Goal: Task Accomplishment & Management: Use online tool/utility

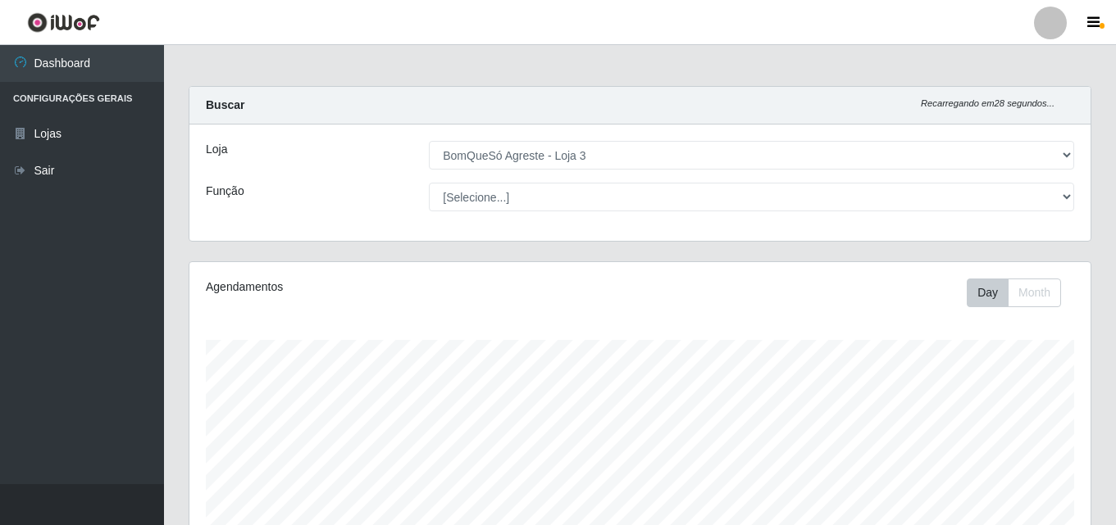
select select "215"
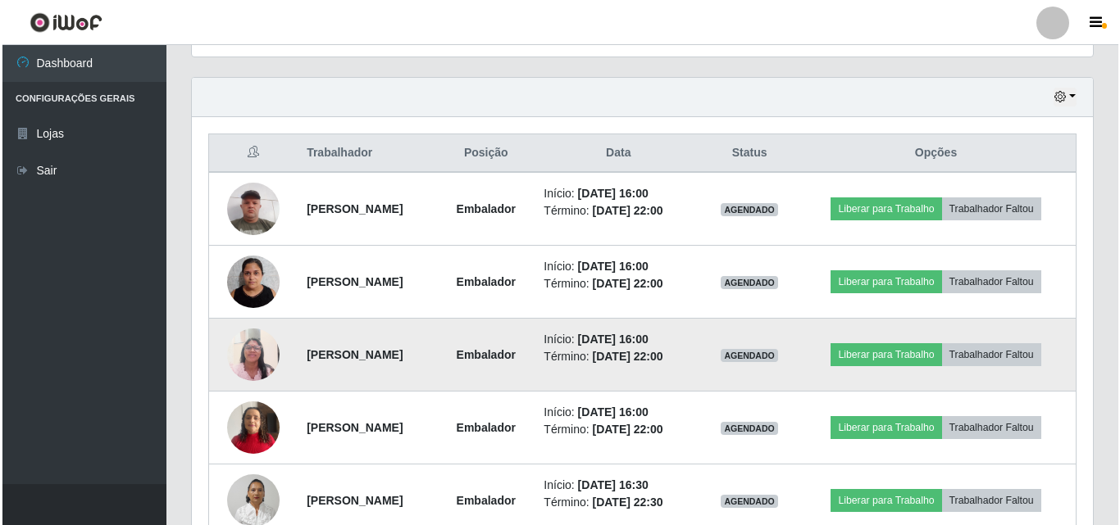
scroll to position [545, 0]
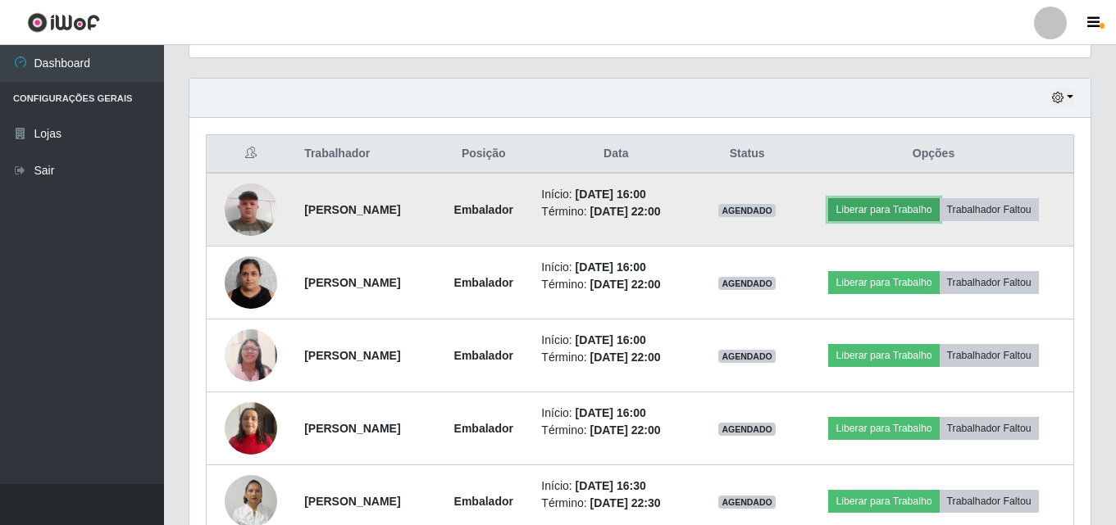
click at [885, 212] on button "Liberar para Trabalho" at bounding box center [883, 209] width 111 height 23
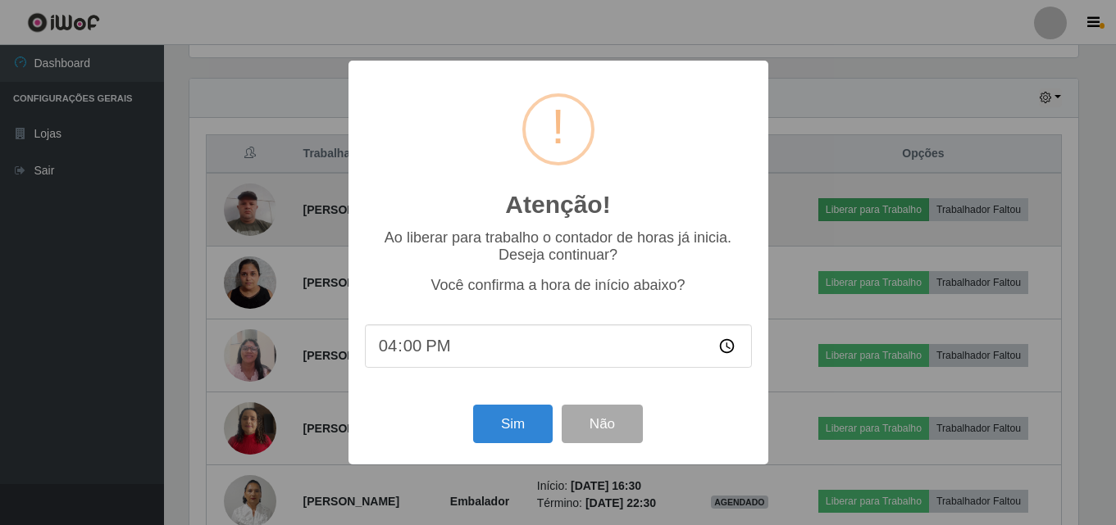
scroll to position [340, 893]
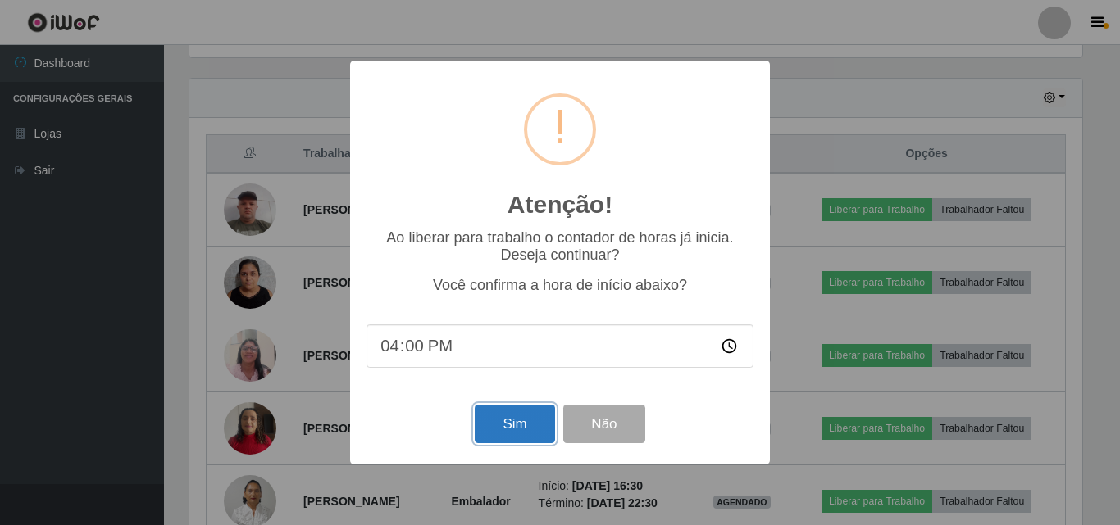
click at [529, 425] on button "Sim" at bounding box center [515, 424] width 80 height 39
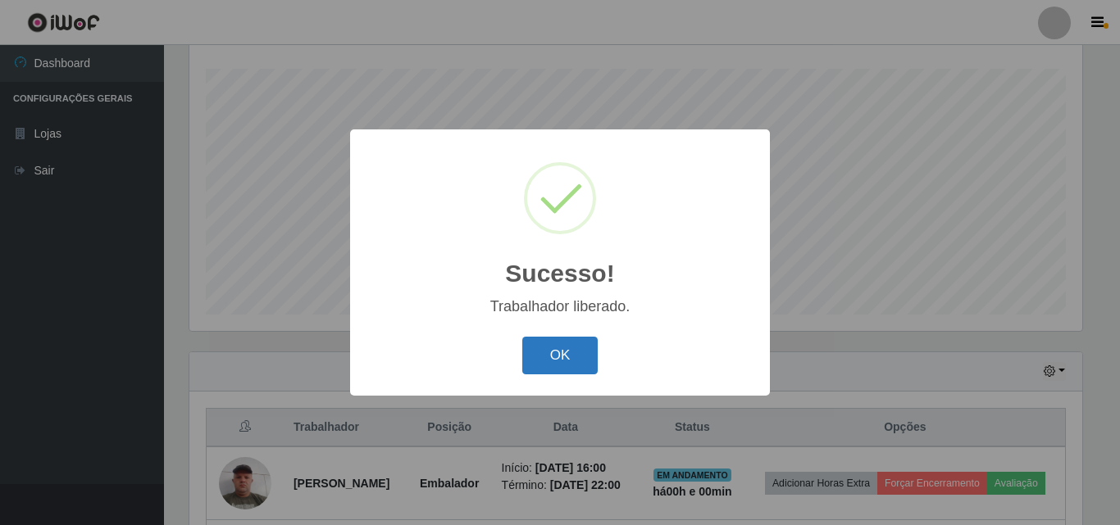
click at [570, 360] on button "OK" at bounding box center [560, 356] width 76 height 39
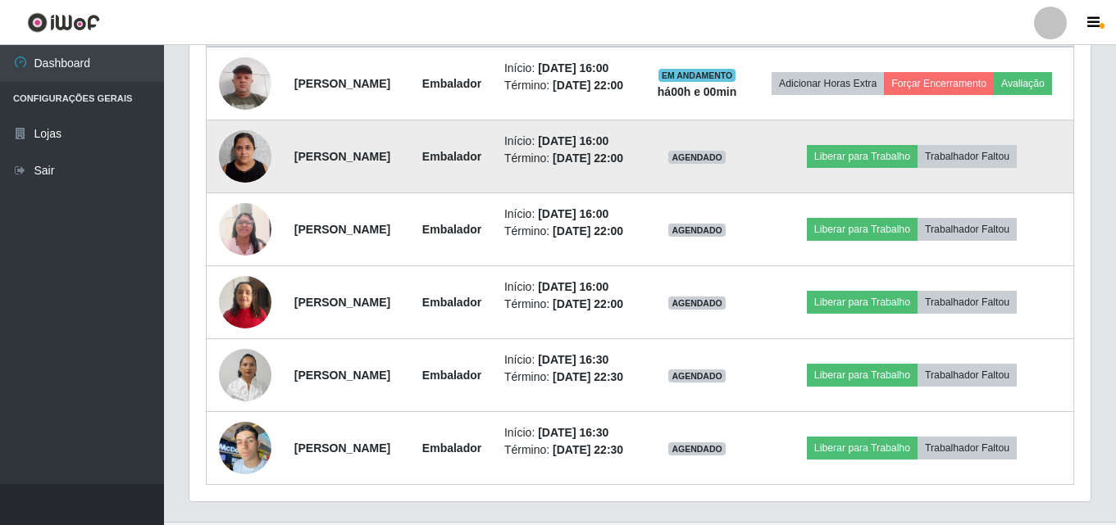
scroll to position [681, 0]
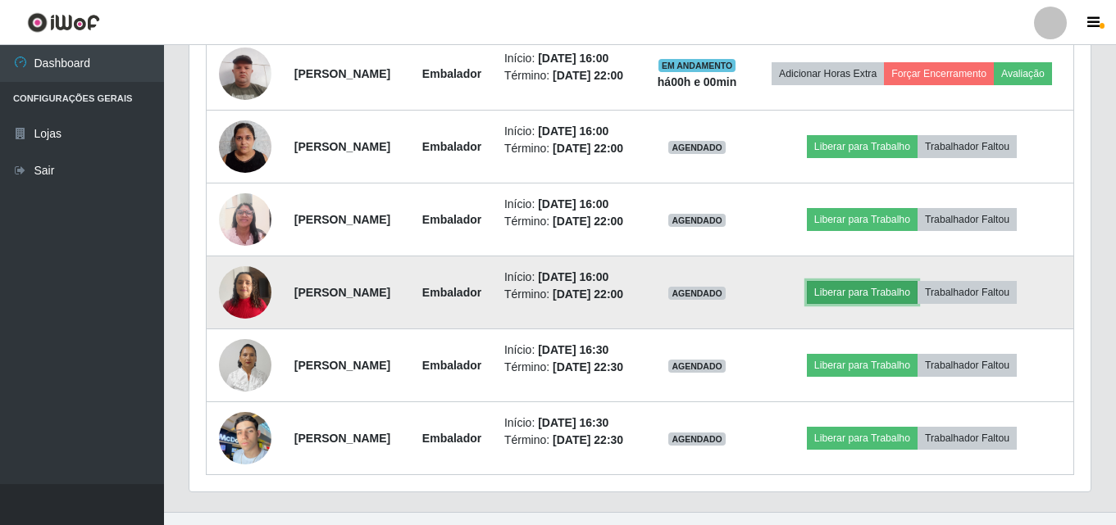
click at [871, 304] on button "Liberar para Trabalho" at bounding box center [862, 292] width 111 height 23
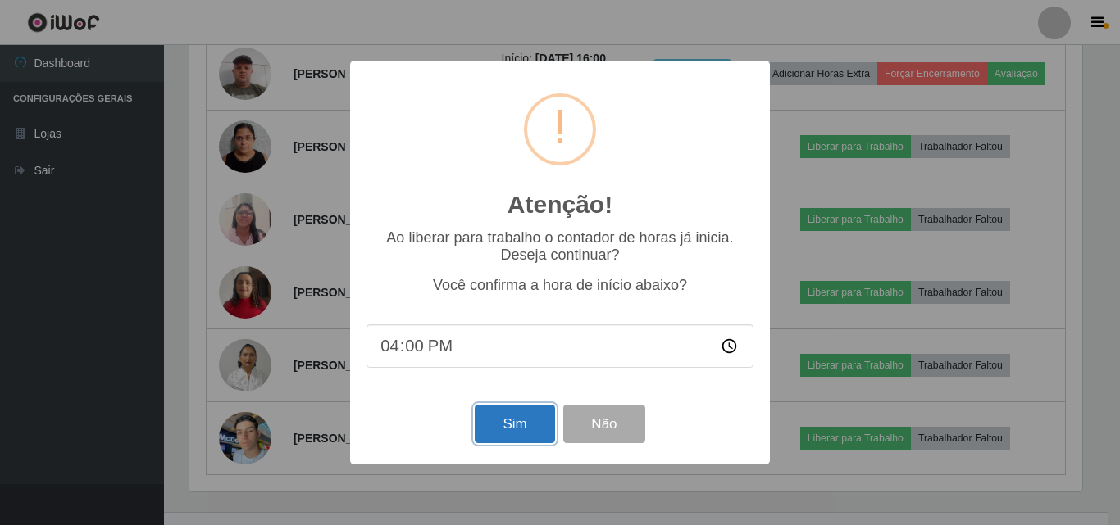
click at [518, 434] on button "Sim" at bounding box center [515, 424] width 80 height 39
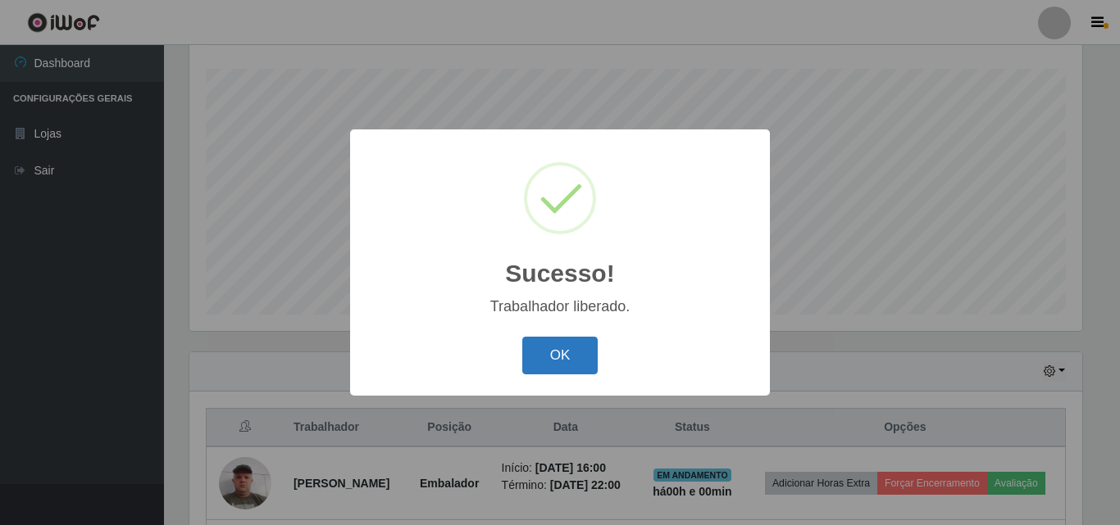
click at [546, 369] on button "OK" at bounding box center [560, 356] width 76 height 39
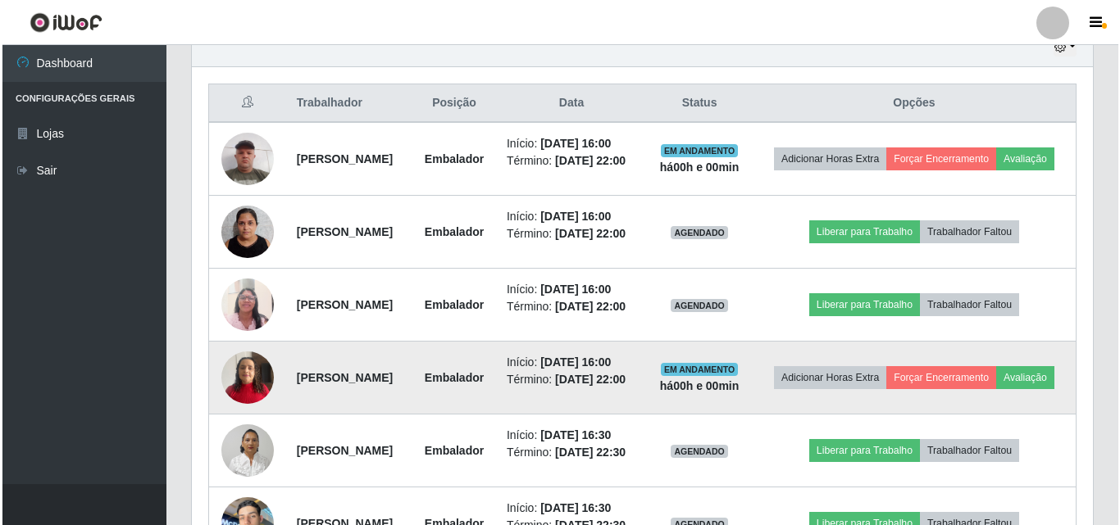
scroll to position [599, 0]
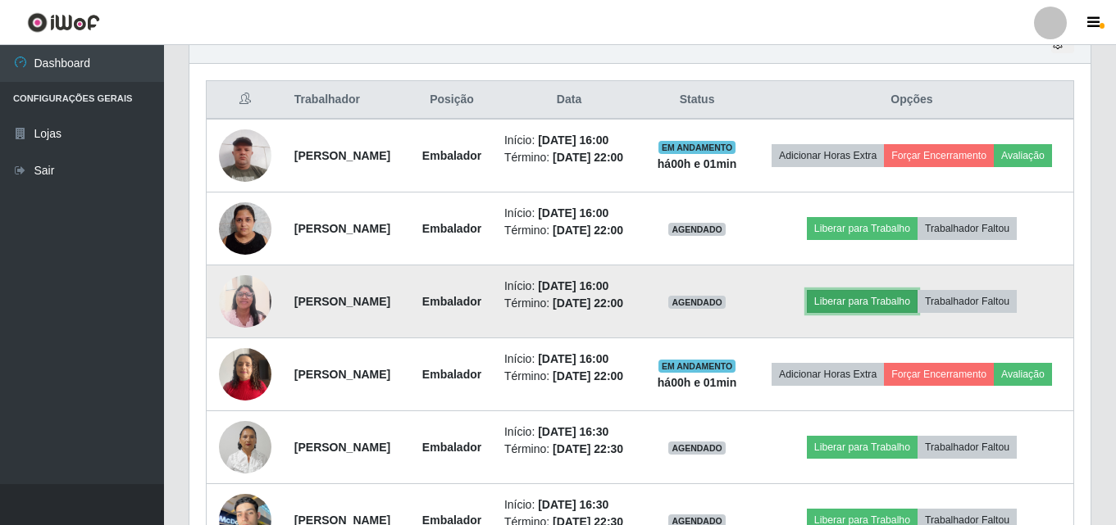
click at [876, 313] on button "Liberar para Trabalho" at bounding box center [862, 301] width 111 height 23
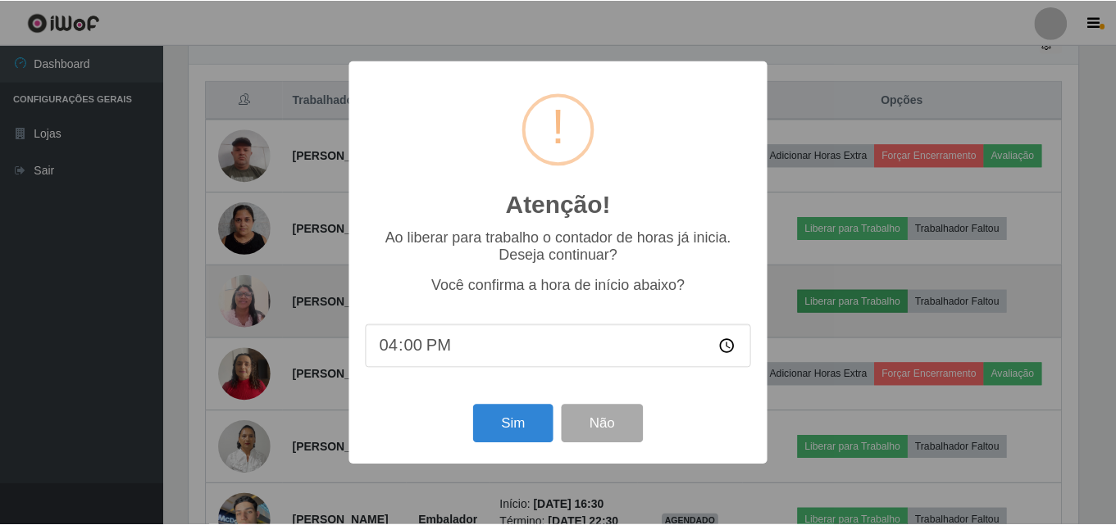
scroll to position [340, 893]
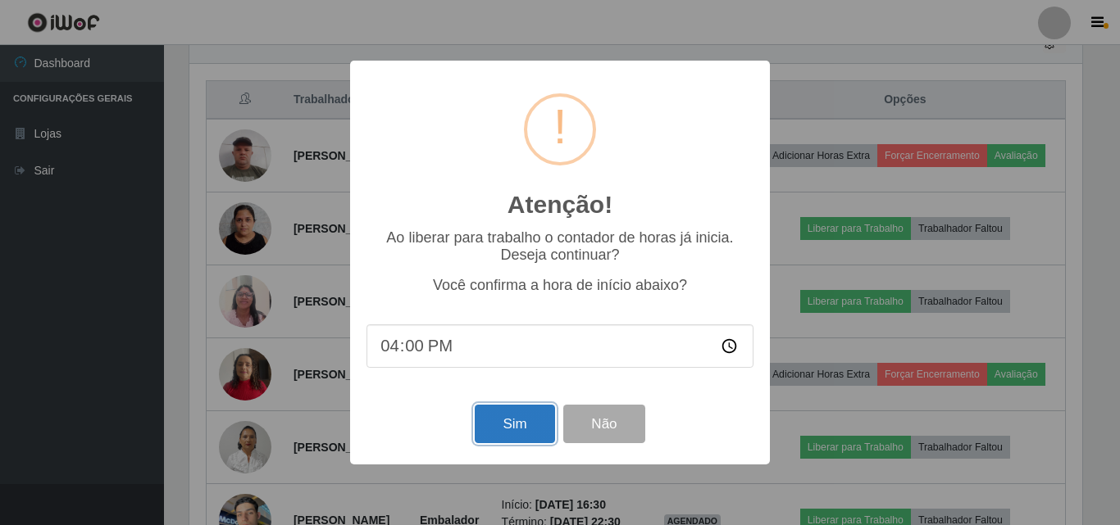
click at [496, 431] on button "Sim" at bounding box center [515, 424] width 80 height 39
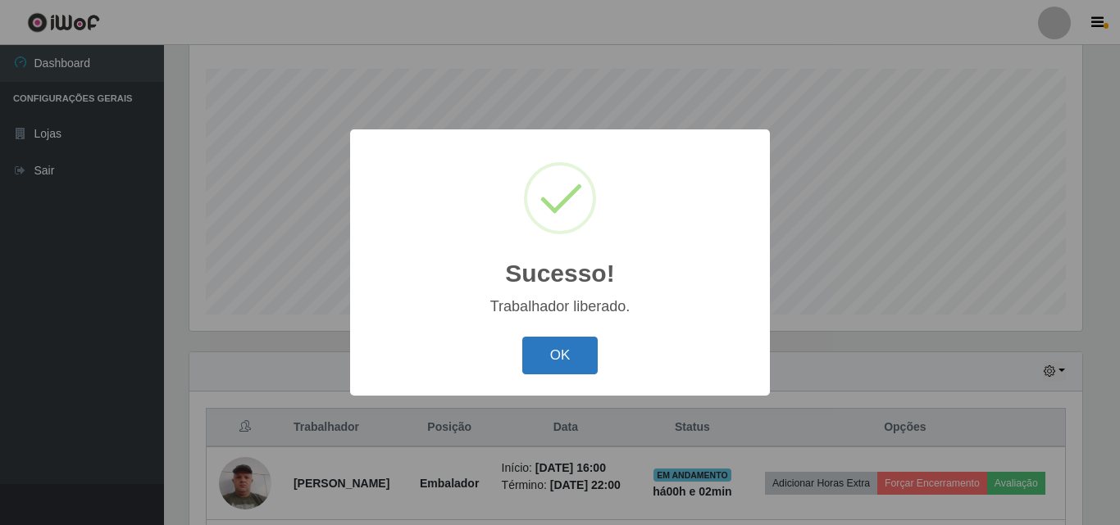
click at [580, 342] on button "OK" at bounding box center [560, 356] width 76 height 39
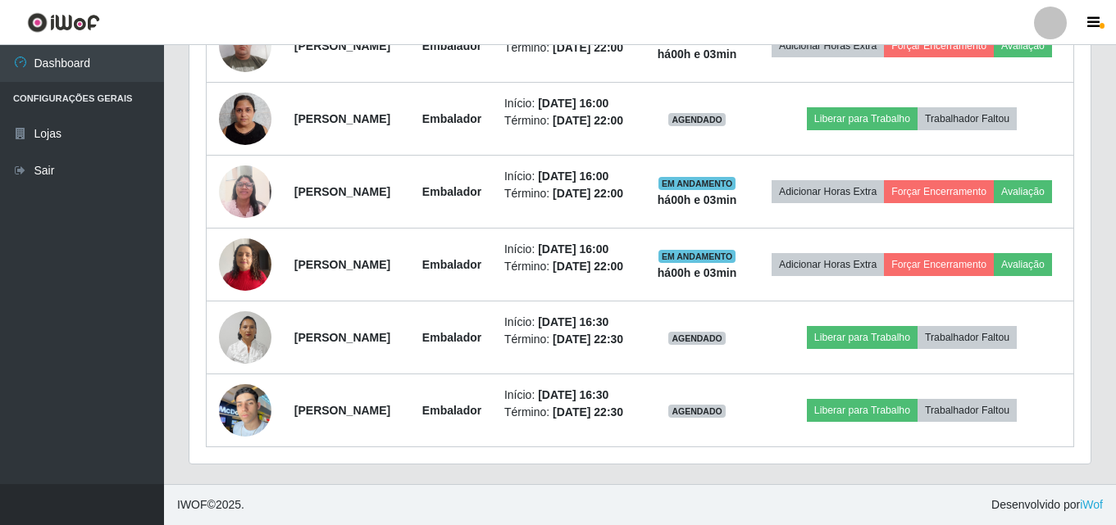
scroll to position [763, 0]
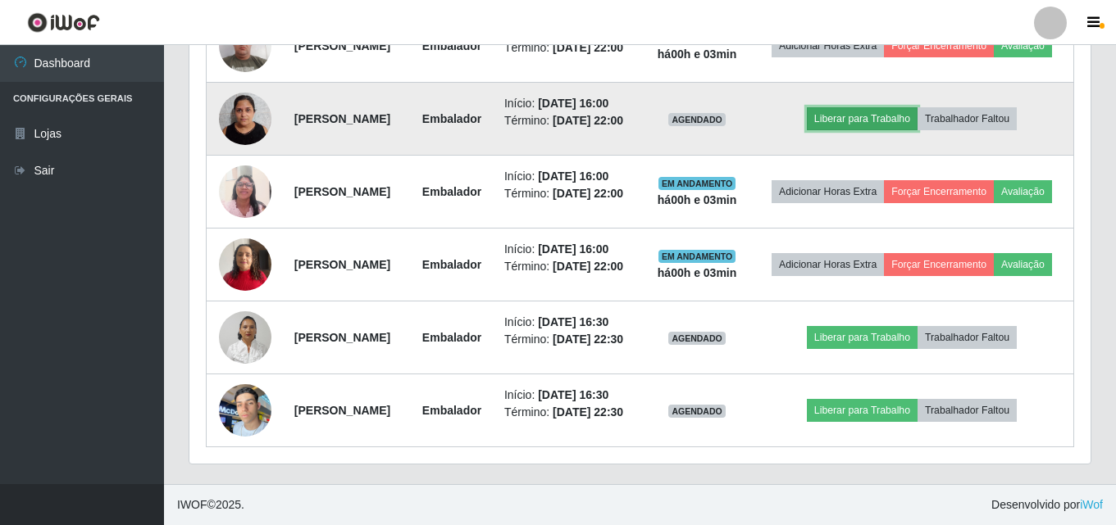
click at [889, 107] on button "Liberar para Trabalho" at bounding box center [862, 118] width 111 height 23
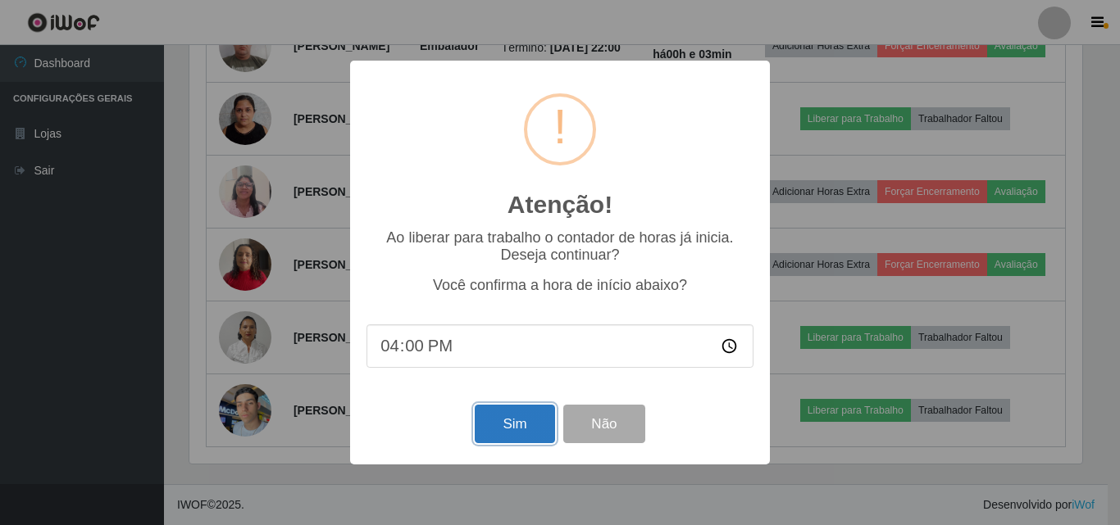
click at [499, 436] on button "Sim" at bounding box center [515, 424] width 80 height 39
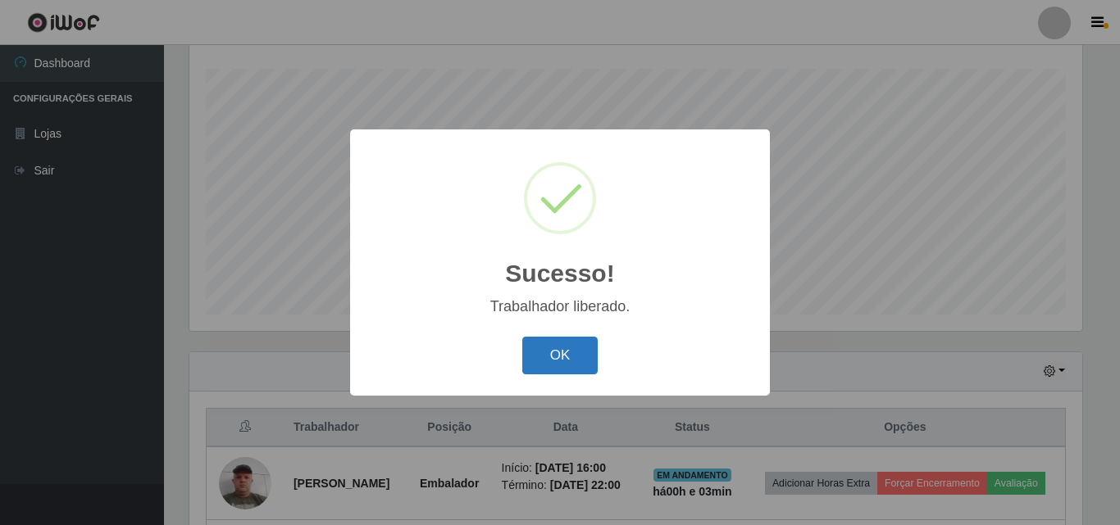
click at [544, 362] on button "OK" at bounding box center [560, 356] width 76 height 39
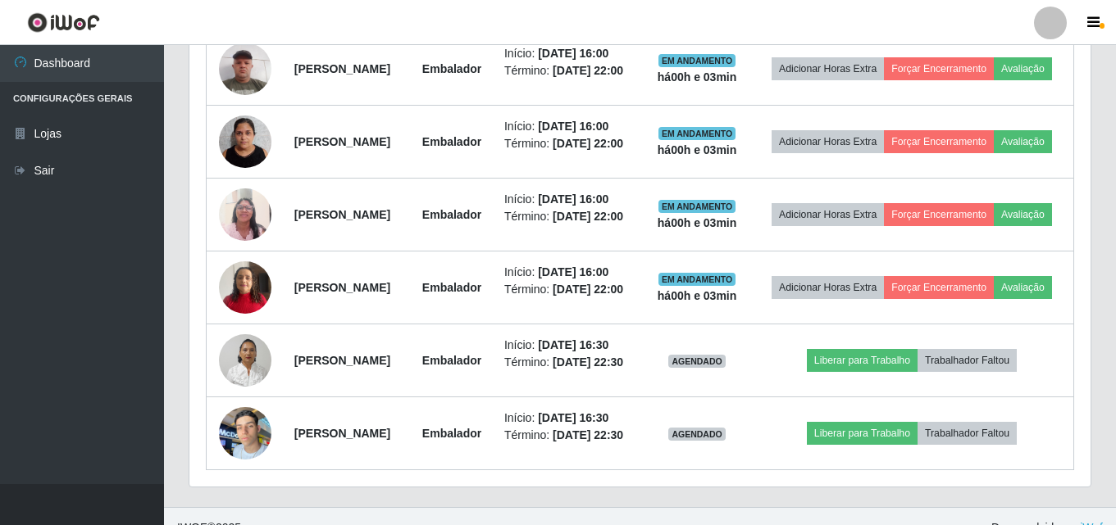
scroll to position [763, 0]
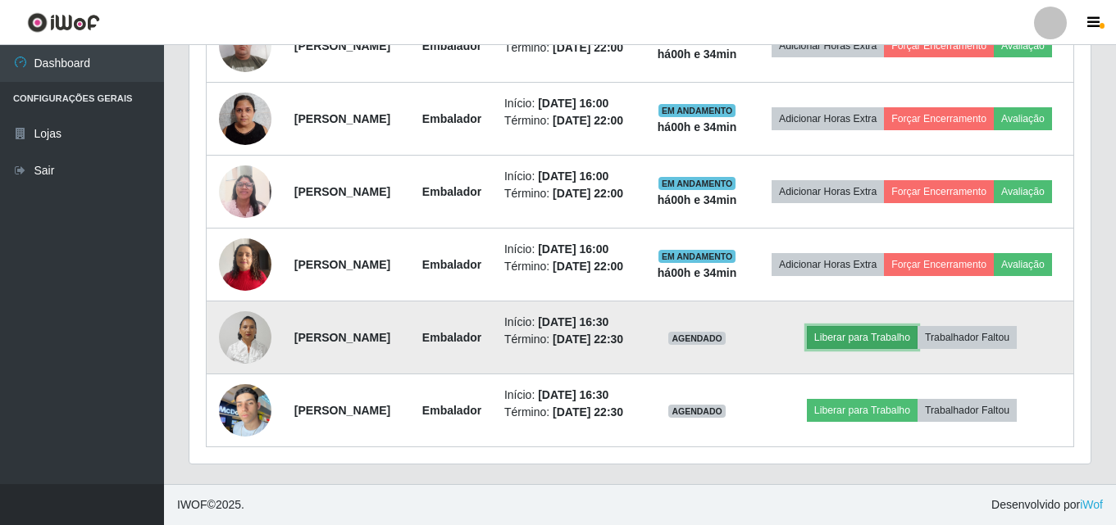
click at [862, 340] on button "Liberar para Trabalho" at bounding box center [862, 337] width 111 height 23
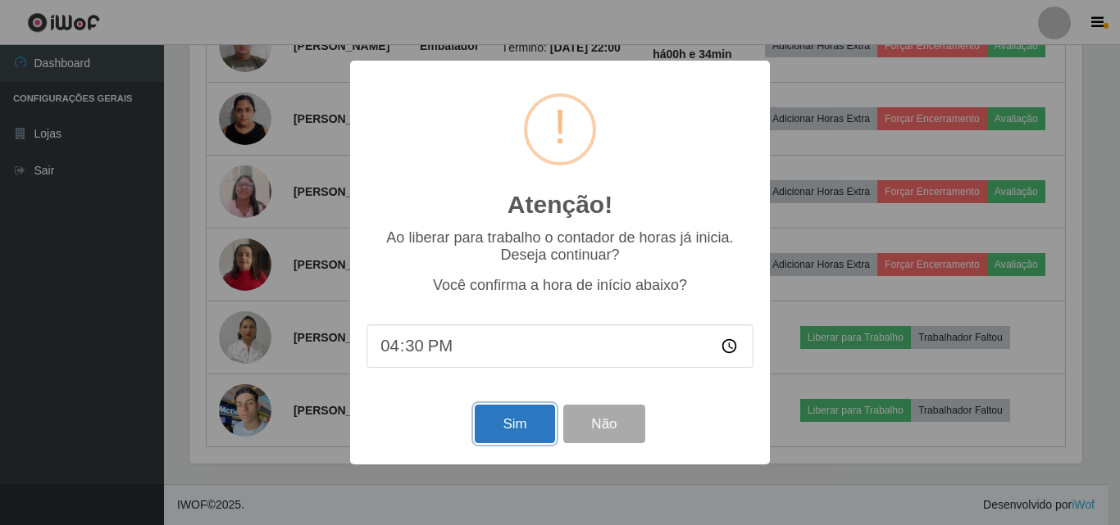
click at [504, 420] on button "Sim" at bounding box center [515, 424] width 80 height 39
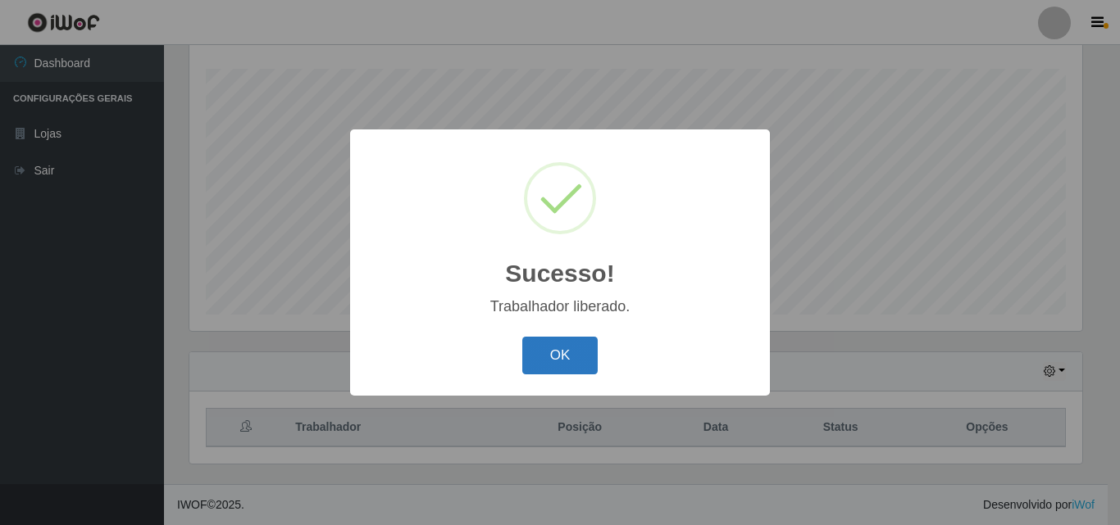
click at [582, 357] on button "OK" at bounding box center [560, 356] width 76 height 39
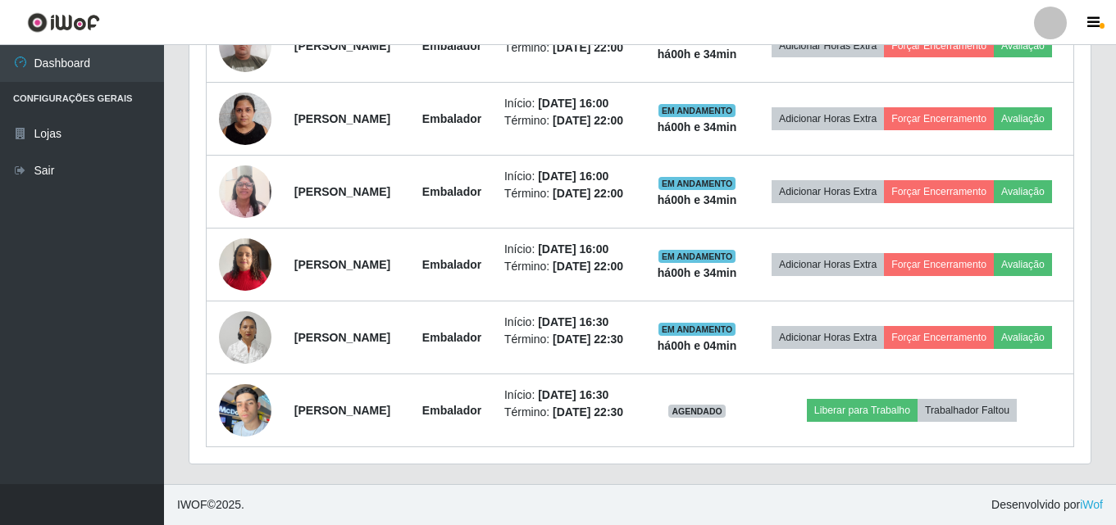
scroll to position [783, 0]
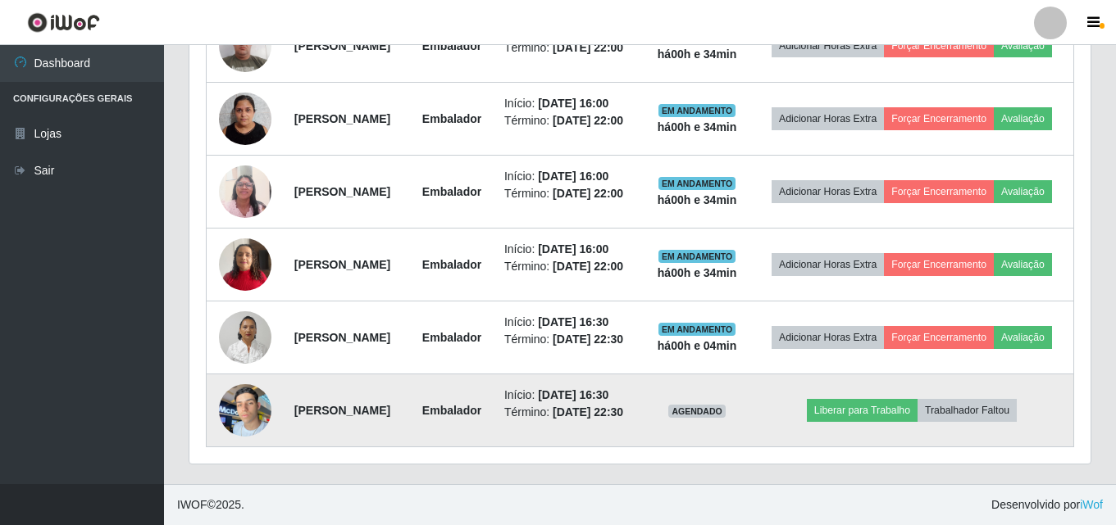
click at [258, 403] on img at bounding box center [245, 410] width 52 height 70
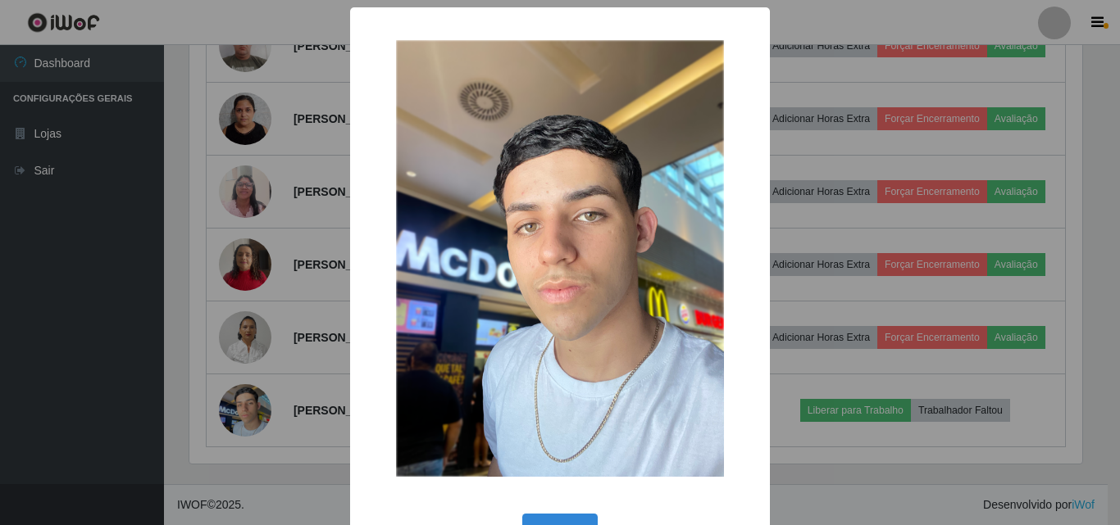
click at [298, 362] on div "× OK Cancel" at bounding box center [560, 262] width 1120 height 525
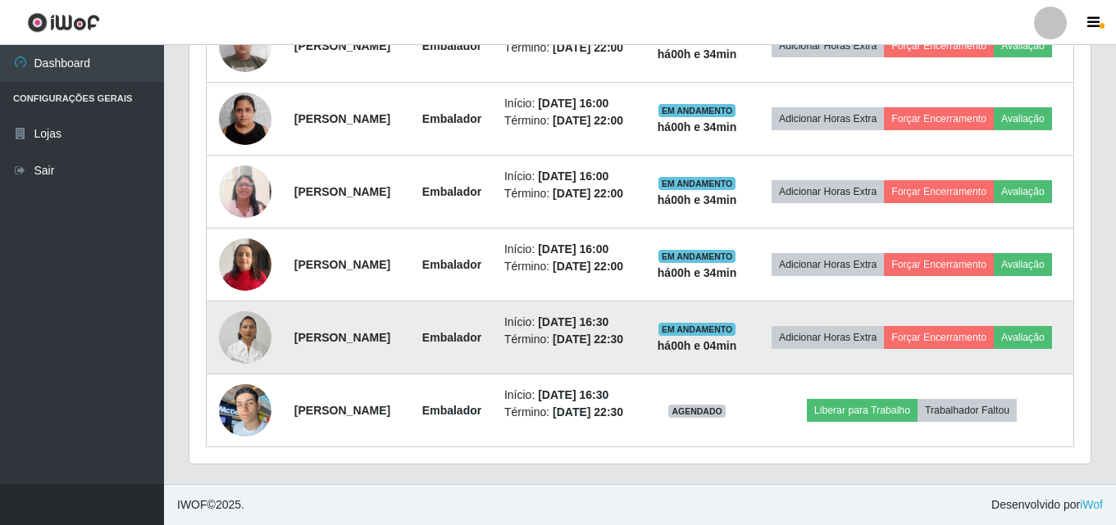
scroll to position [783, 0]
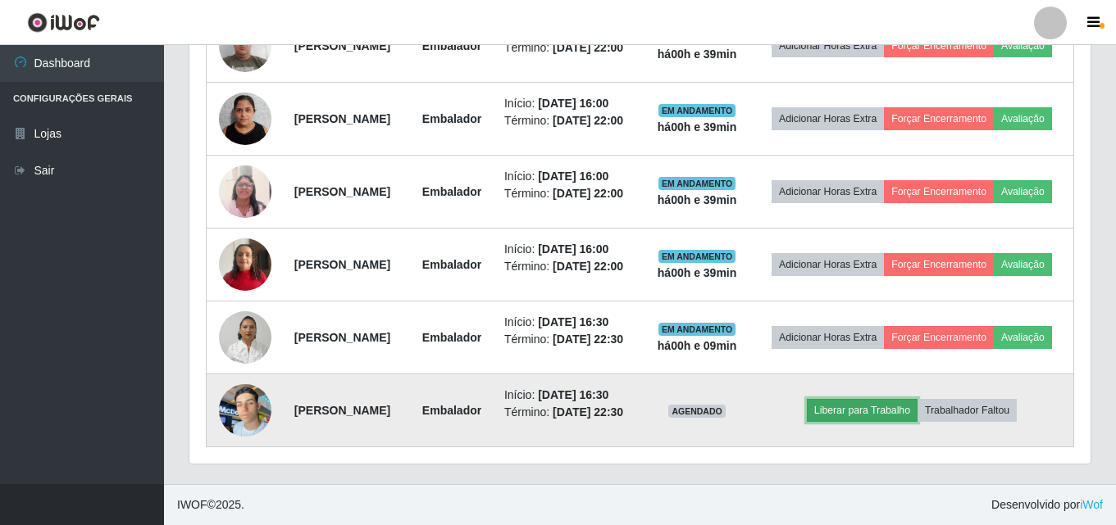
click at [861, 407] on button "Liberar para Trabalho" at bounding box center [862, 410] width 111 height 23
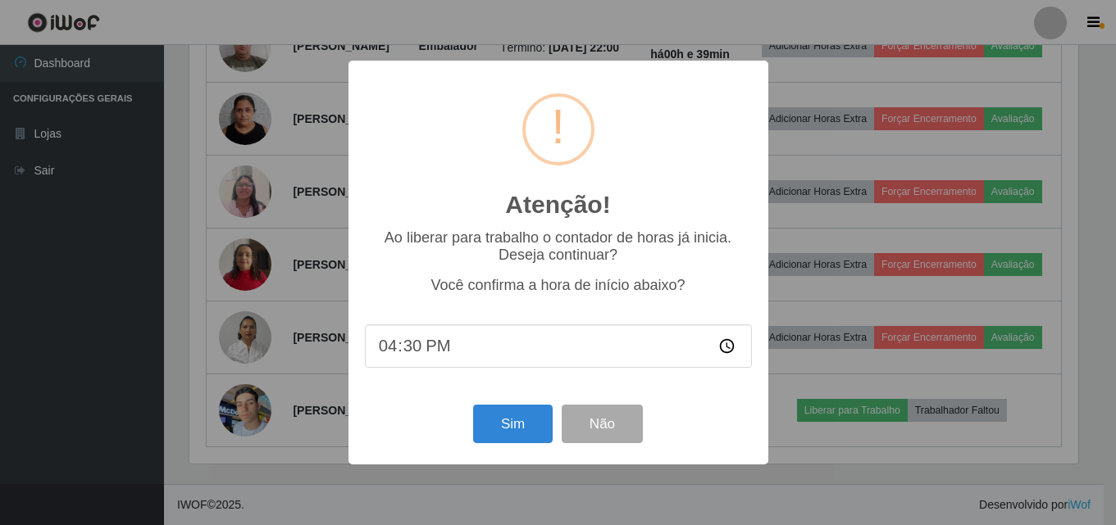
scroll to position [340, 893]
click at [733, 351] on input "16:30" at bounding box center [559, 346] width 387 height 43
type input "16:39"
click at [496, 426] on button "Sim" at bounding box center [515, 424] width 80 height 39
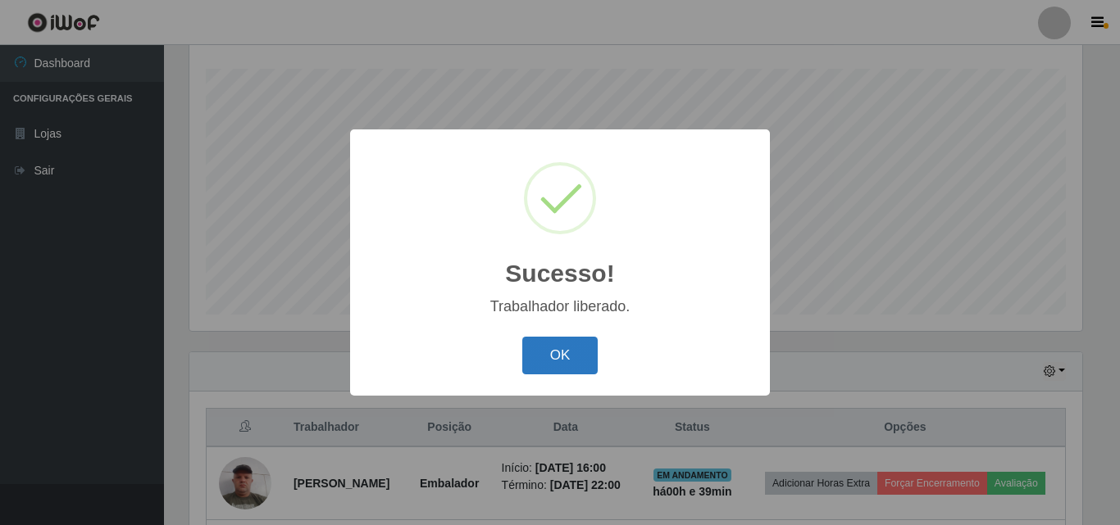
click at [556, 348] on button "OK" at bounding box center [560, 356] width 76 height 39
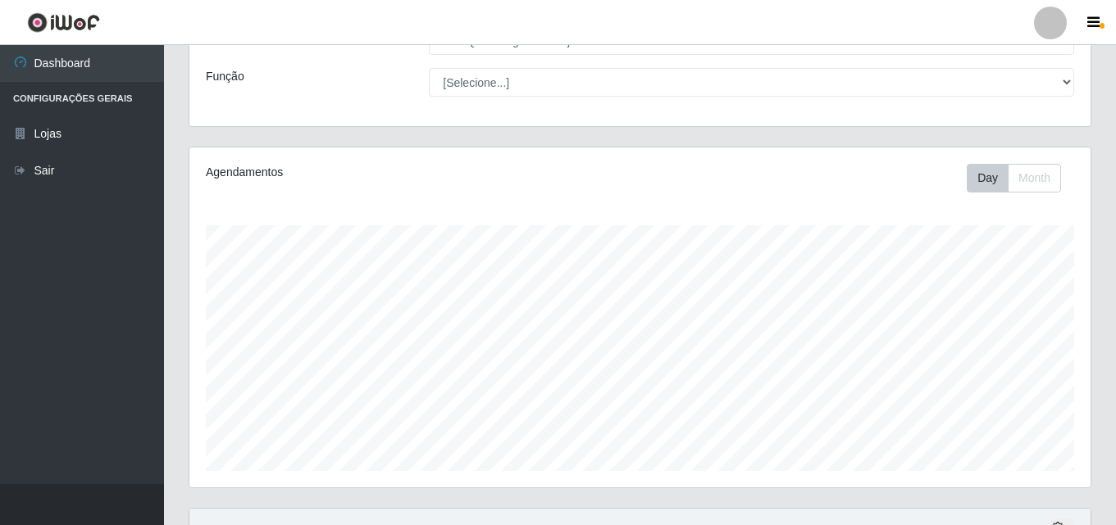
scroll to position [0, 0]
